Goal: Information Seeking & Learning: Understand process/instructions

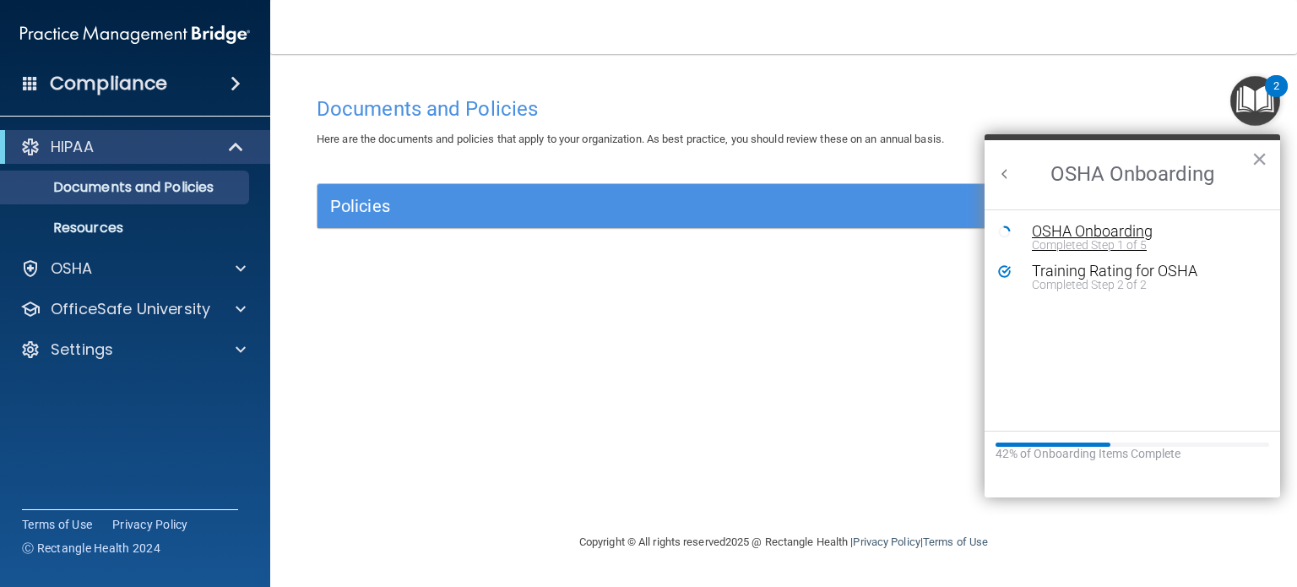
click at [1097, 239] on div "Completed Step 1 of 5" at bounding box center [1145, 245] width 226 height 12
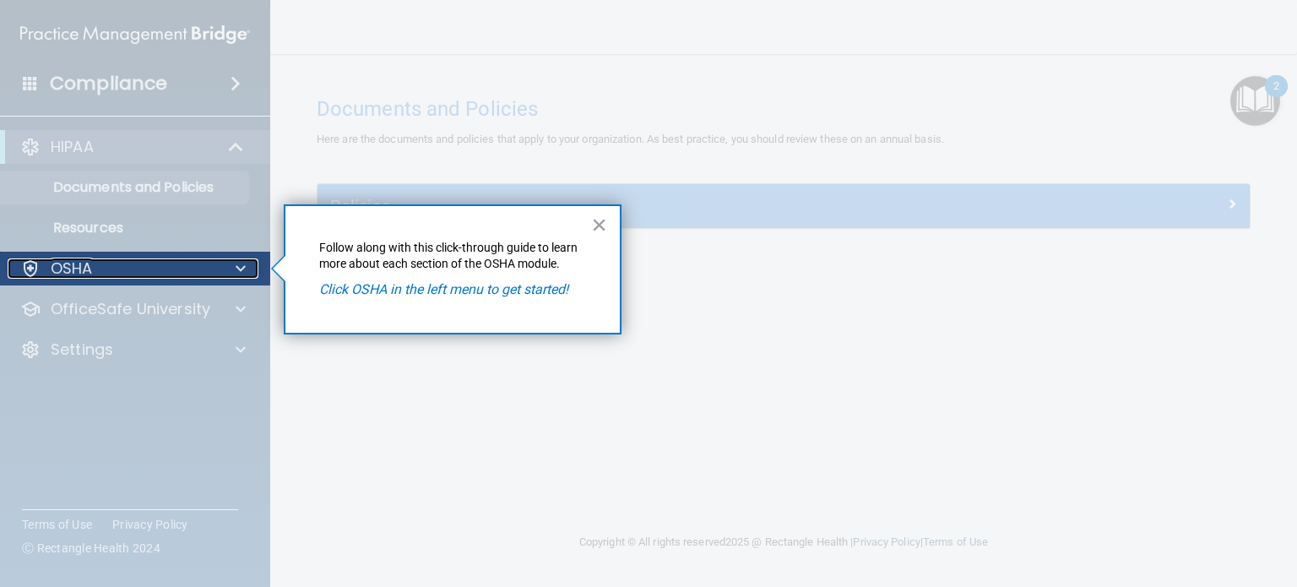
click at [171, 269] on div "OSHA" at bounding box center [112, 268] width 209 height 20
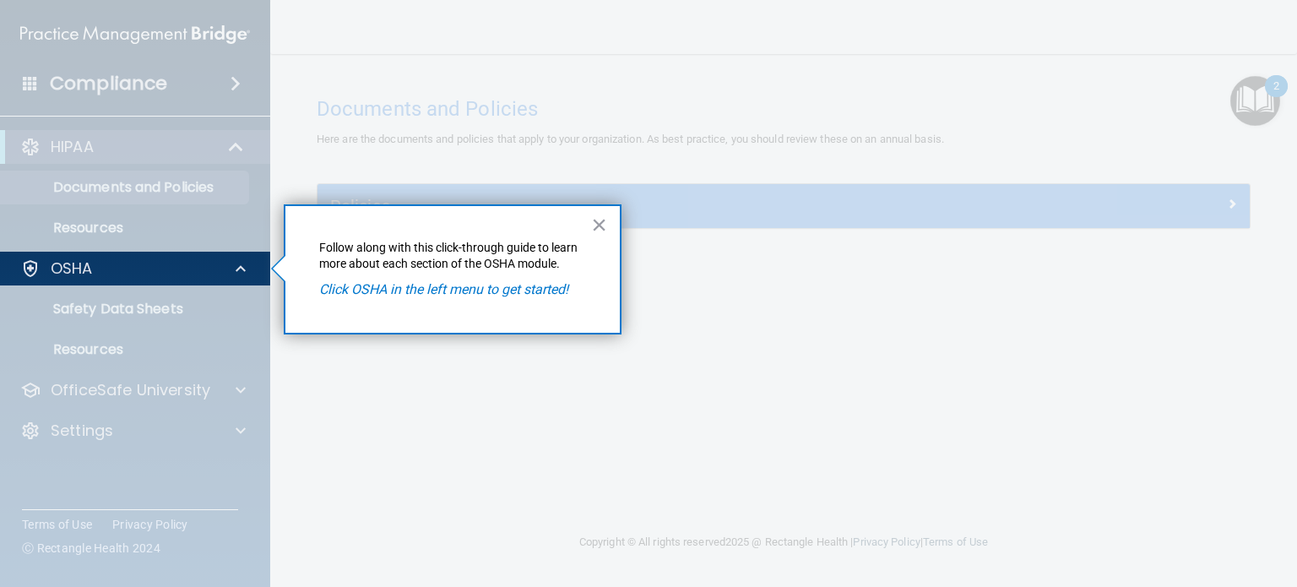
click at [370, 296] on em "Click OSHA in the left menu to get started!" at bounding box center [443, 289] width 249 height 16
click at [606, 222] on button "×" at bounding box center [599, 224] width 16 height 27
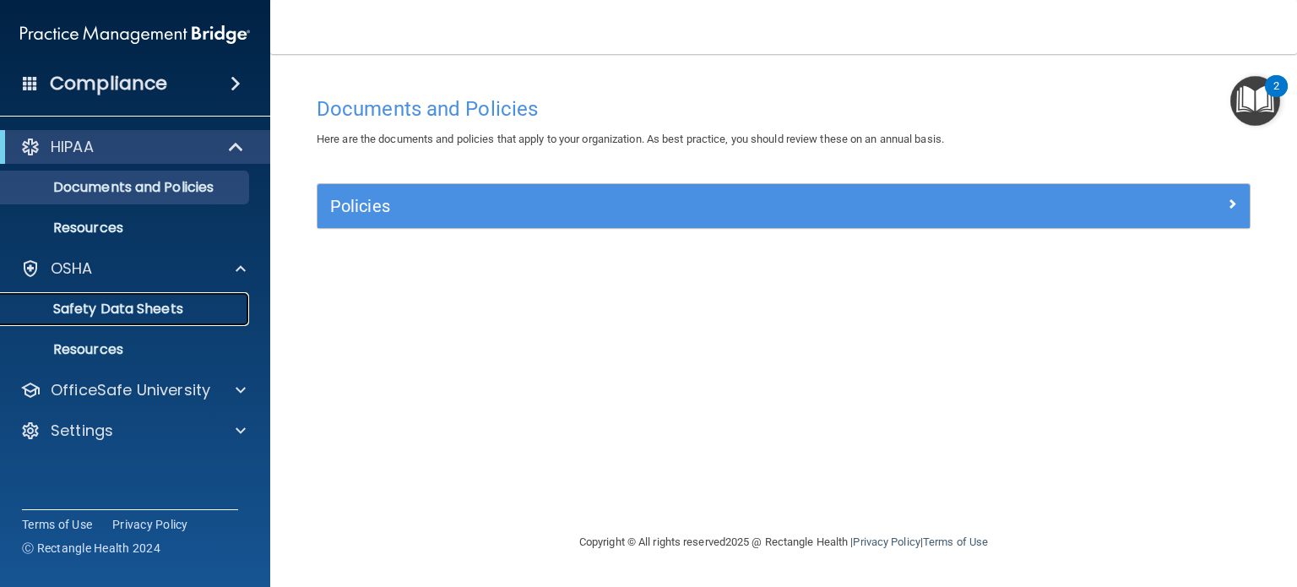
click at [118, 310] on p "Safety Data Sheets" at bounding box center [126, 309] width 230 height 17
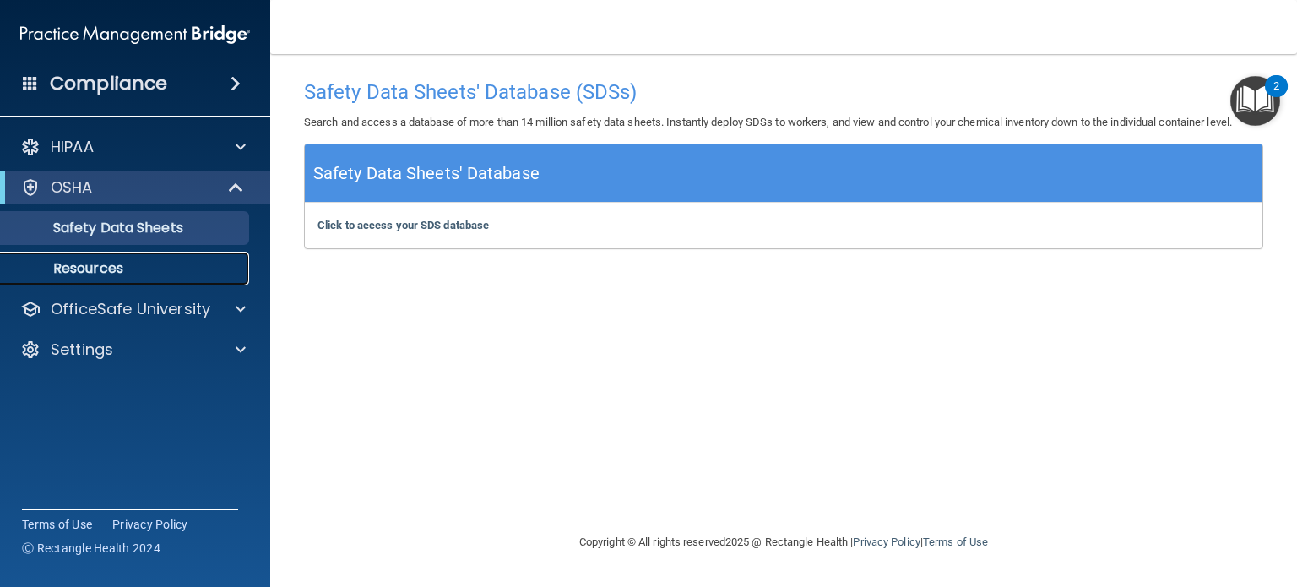
click at [115, 260] on p "Resources" at bounding box center [126, 268] width 230 height 17
click at [1259, 100] on img "Open Resource Center, 2 new notifications" at bounding box center [1255, 101] width 50 height 50
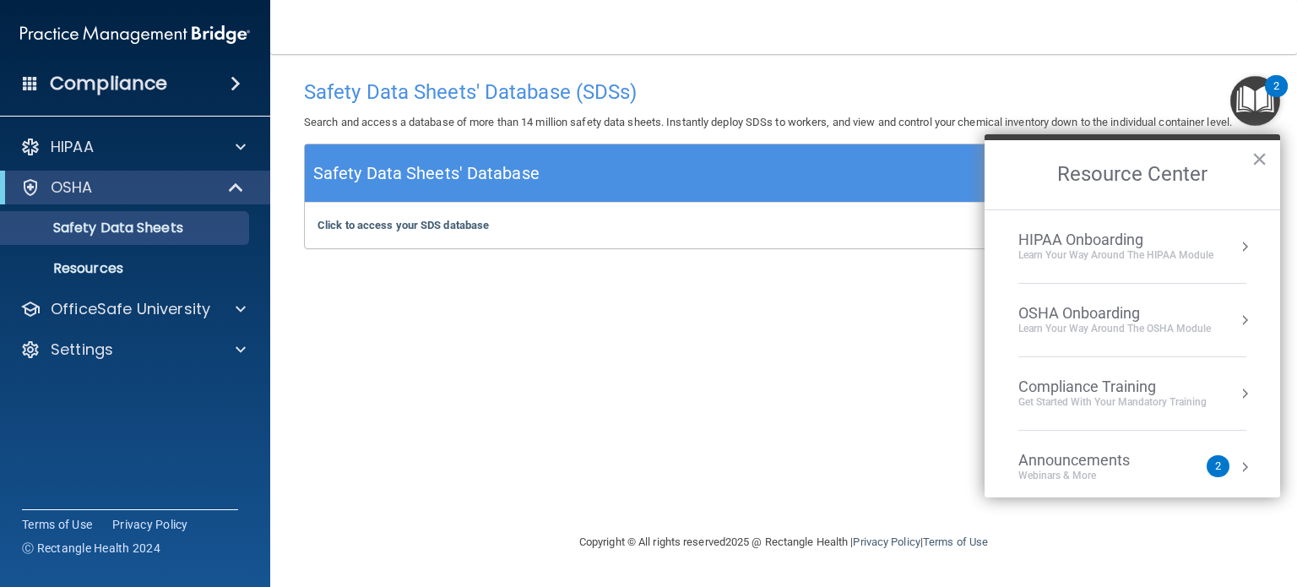
click at [1136, 324] on div "Learn your way around the OSHA module" at bounding box center [1114, 329] width 192 height 14
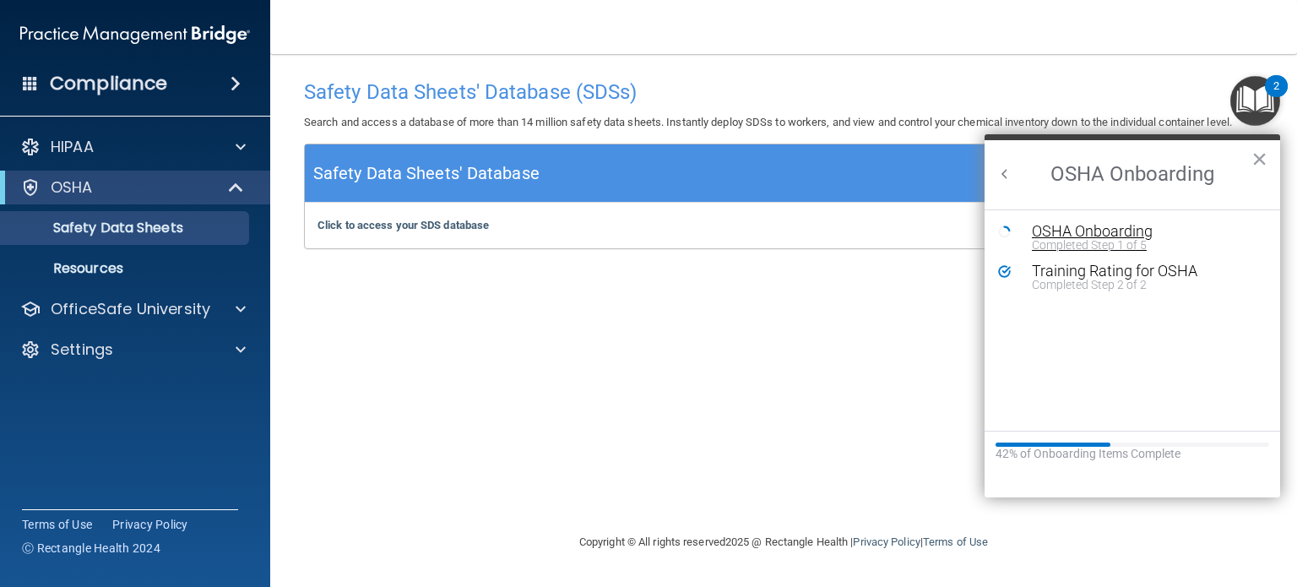
click at [1057, 241] on div "Completed Step 1 of 5" at bounding box center [1145, 245] width 226 height 12
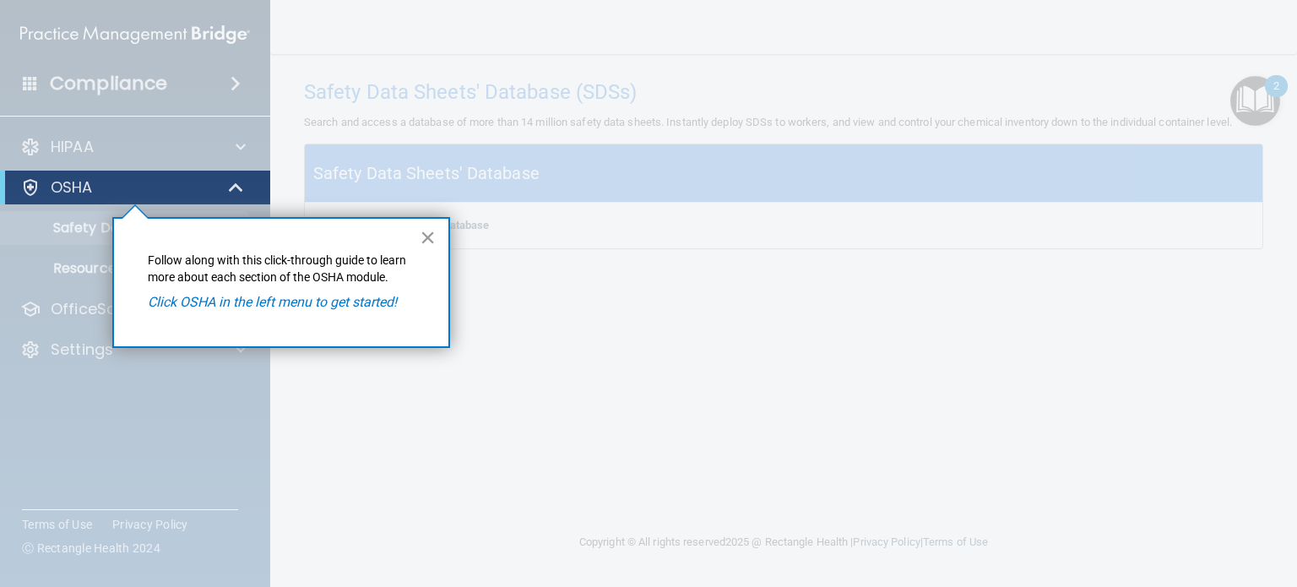
click at [431, 234] on button "×" at bounding box center [428, 237] width 16 height 27
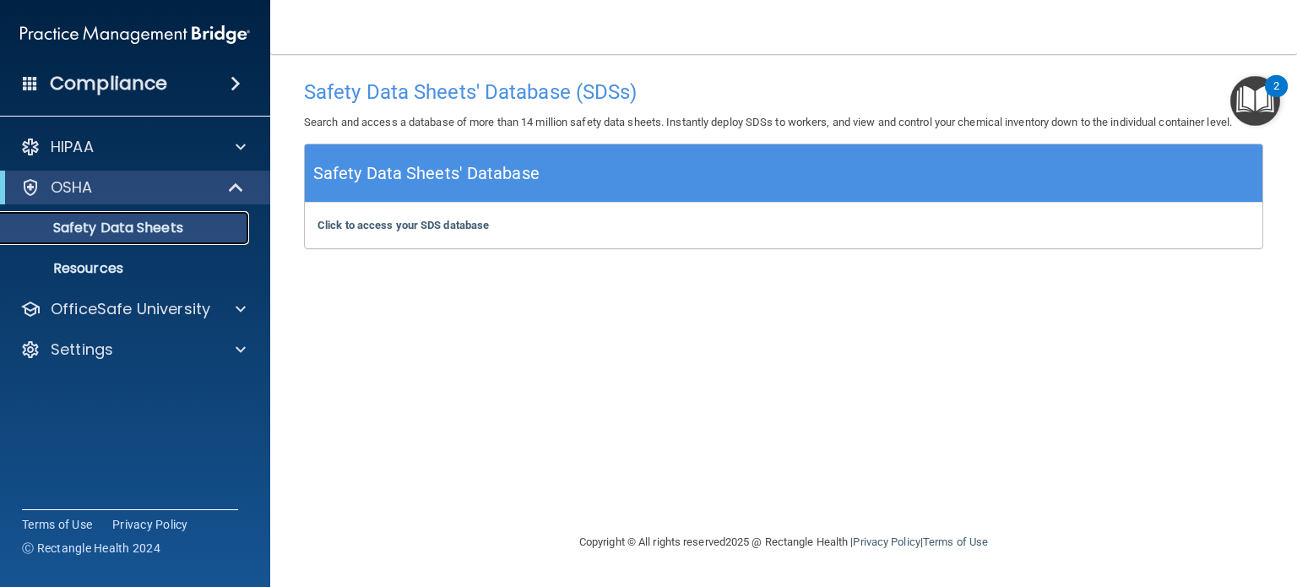
click at [180, 225] on p "Safety Data Sheets" at bounding box center [126, 227] width 230 height 17
